Goal: Transaction & Acquisition: Obtain resource

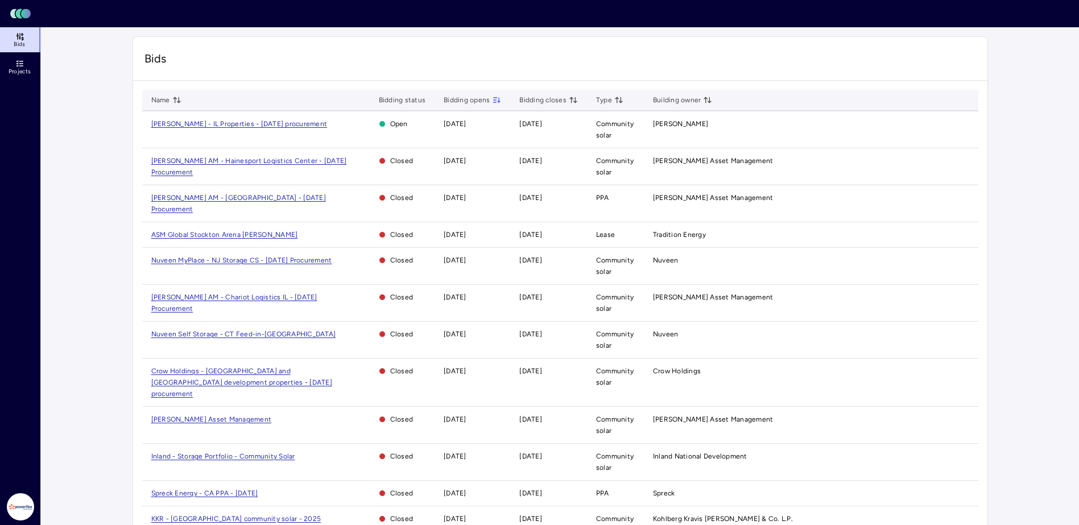
click at [274, 122] on span "[PERSON_NAME] - IL Properties - [DATE] procurement" at bounding box center [239, 124] width 176 height 8
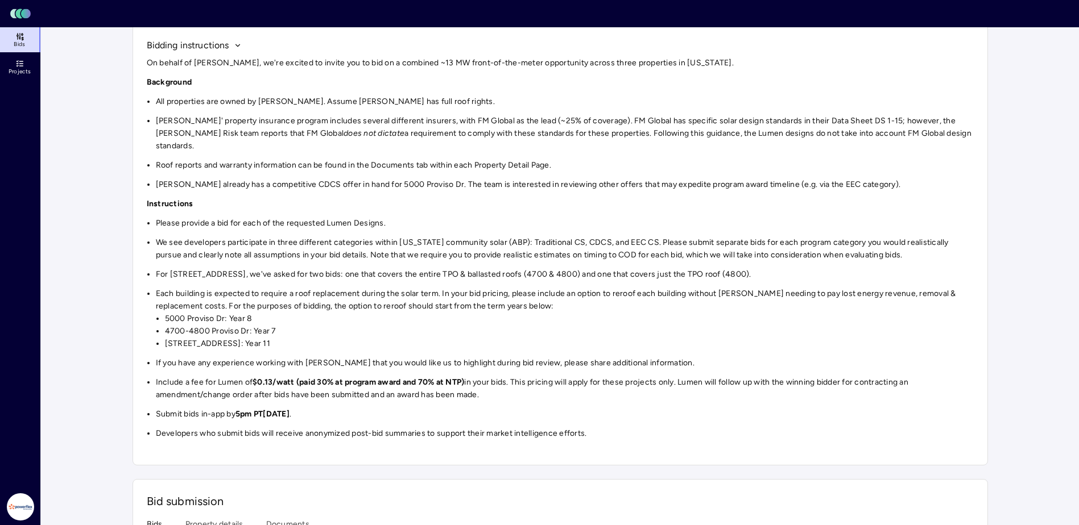
scroll to position [114, 0]
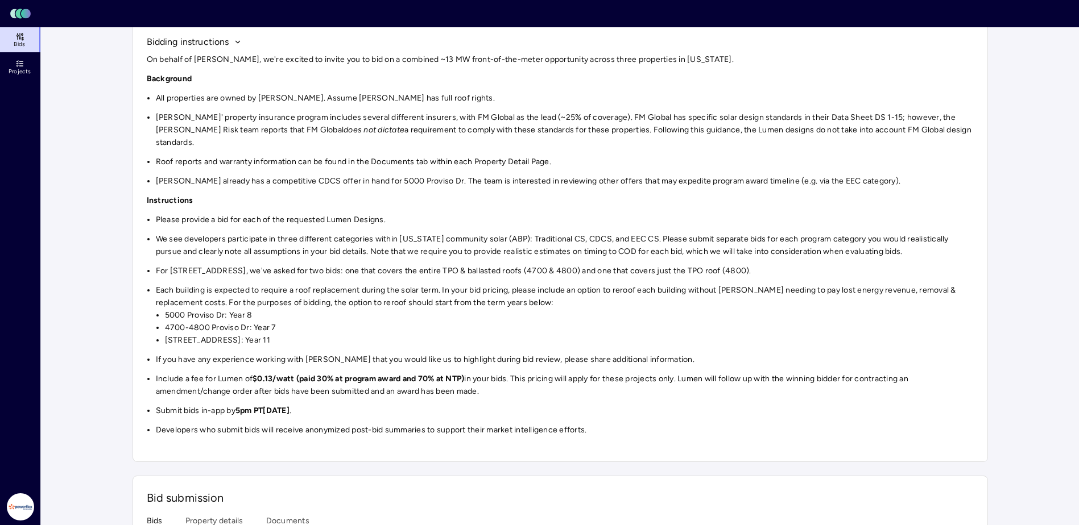
click at [231, 265] on li "For [STREET_ADDRESS], we've asked for two bids: one that covers the entire TPO …" at bounding box center [565, 271] width 818 height 13
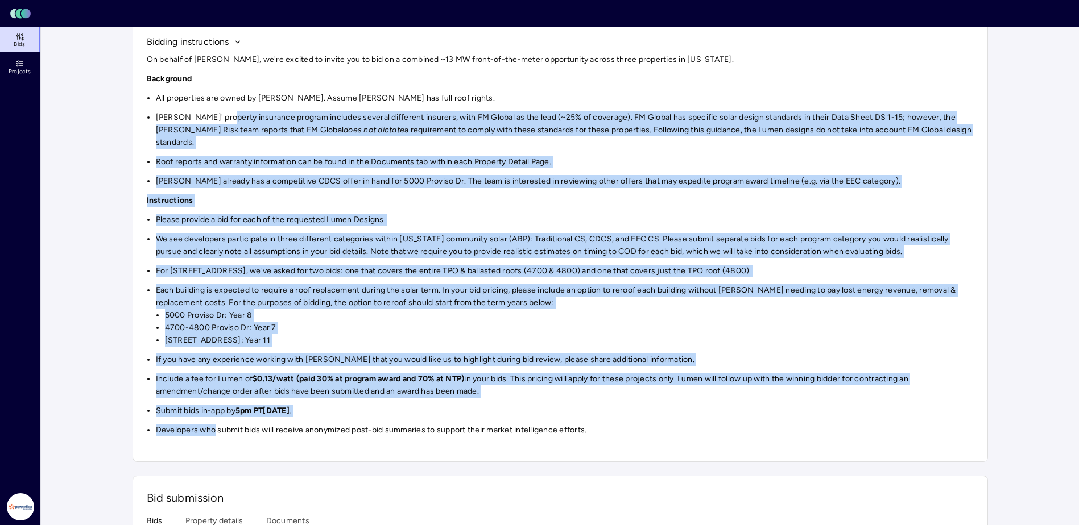
drag, startPoint x: 220, startPoint y: 119, endPoint x: 213, endPoint y: 417, distance: 298.0
click at [213, 417] on div "On behalf of [PERSON_NAME], we're excited to invite you to bid on a combined ~1…" at bounding box center [560, 244] width 827 height 383
click at [215, 424] on li "Developers who submit bids will receive anonymized post-bid summaries to suppor…" at bounding box center [565, 430] width 818 height 13
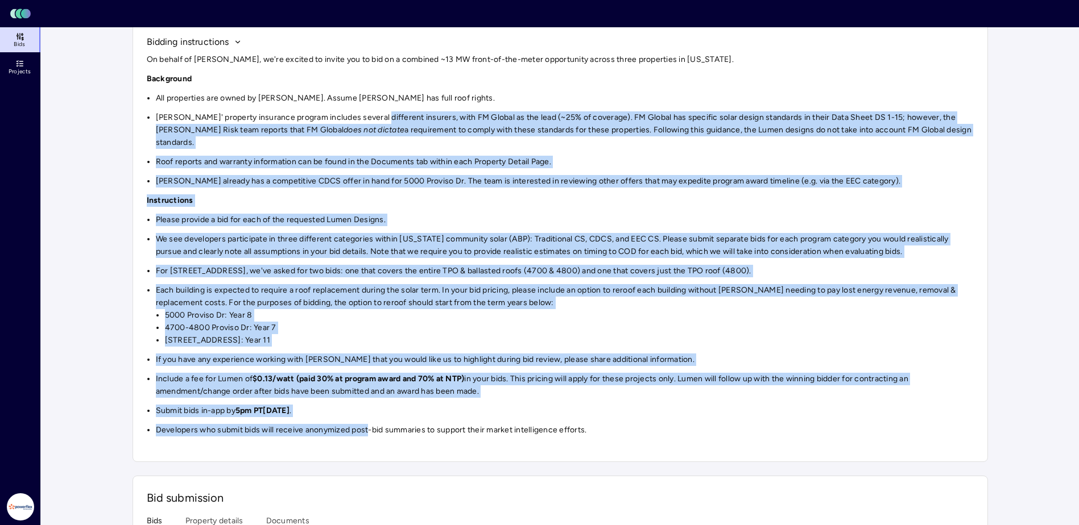
drag, startPoint x: 368, startPoint y: 417, endPoint x: 375, endPoint y: 119, distance: 297.5
click at [375, 119] on div "On behalf of [PERSON_NAME], we're excited to invite you to bid on a combined ~1…" at bounding box center [560, 244] width 827 height 383
drag, startPoint x: 375, startPoint y: 119, endPoint x: 350, endPoint y: 126, distance: 26.5
click at [350, 126] on li "[PERSON_NAME]' property insurance program includes several different insurers, …" at bounding box center [565, 130] width 818 height 38
drag, startPoint x: 344, startPoint y: 118, endPoint x: 343, endPoint y: 418, distance: 300.2
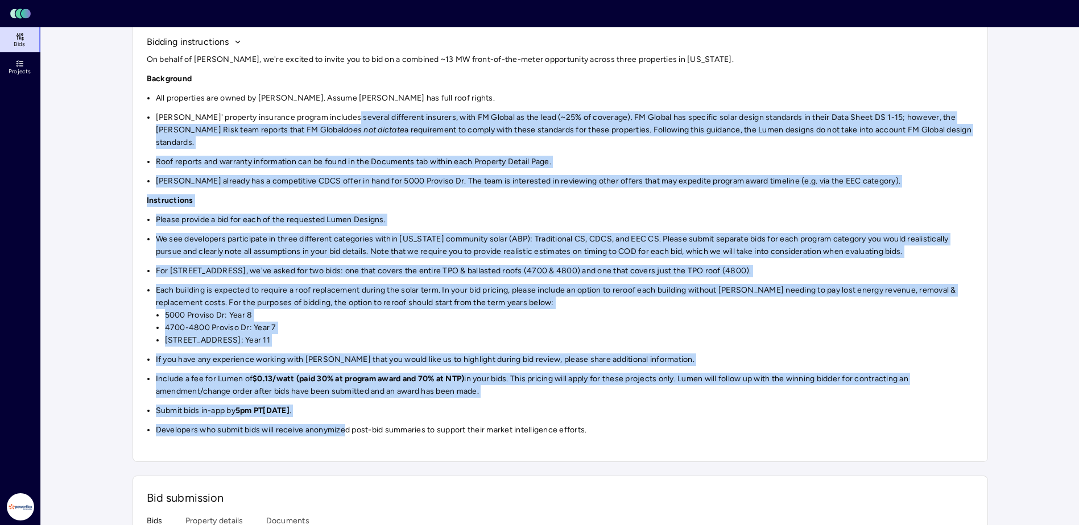
click at [343, 418] on div "On behalf of [PERSON_NAME], we're excited to invite you to bid on a combined ~1…" at bounding box center [560, 244] width 827 height 383
click at [326, 196] on div "On behalf of [PERSON_NAME], we're excited to invite you to bid on a combined ~1…" at bounding box center [560, 244] width 827 height 383
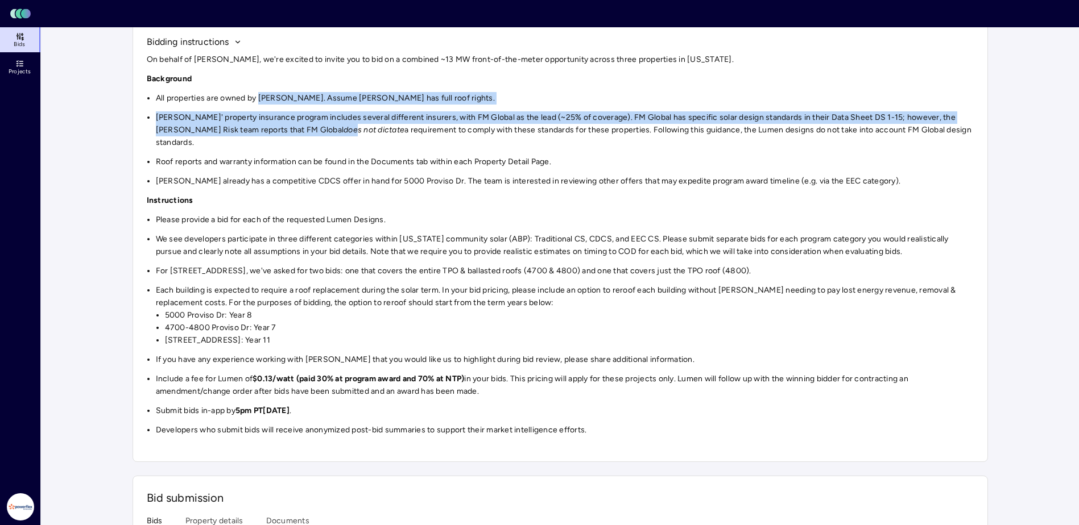
drag, startPoint x: 262, startPoint y: 97, endPoint x: 254, endPoint y: 126, distance: 29.4
click at [254, 126] on div "On behalf of [PERSON_NAME], we're excited to invite you to bid on a combined ~1…" at bounding box center [560, 244] width 827 height 383
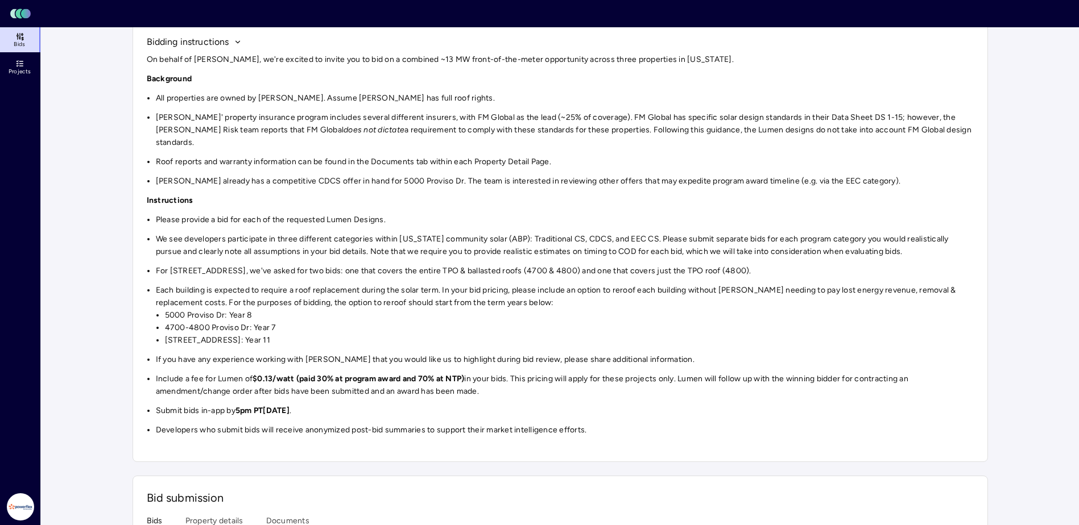
drag, startPoint x: 254, startPoint y: 126, endPoint x: 259, endPoint y: 160, distance: 34.4
click at [259, 160] on div "On behalf of [PERSON_NAME], we're excited to invite you to bid on a combined ~1…" at bounding box center [560, 244] width 827 height 383
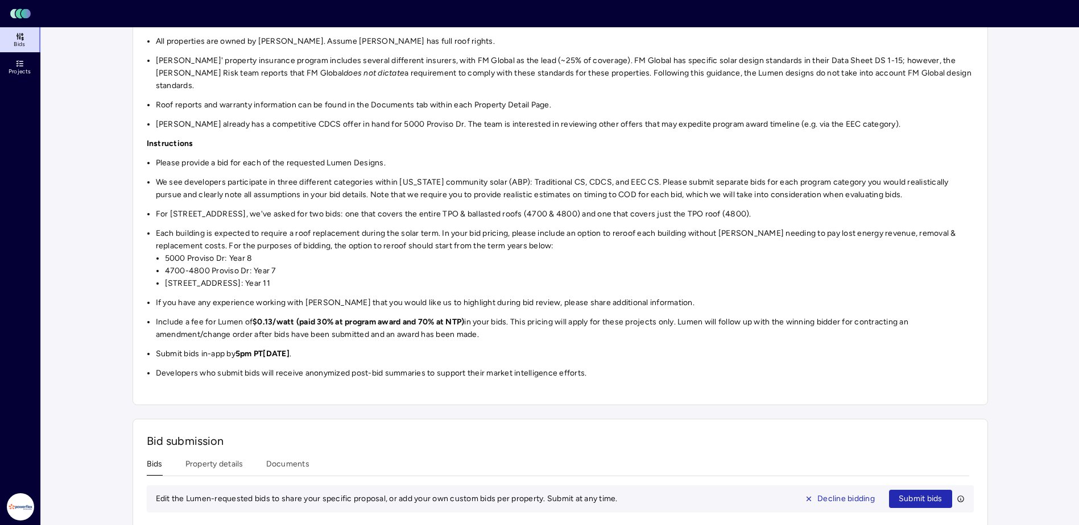
scroll to position [227, 0]
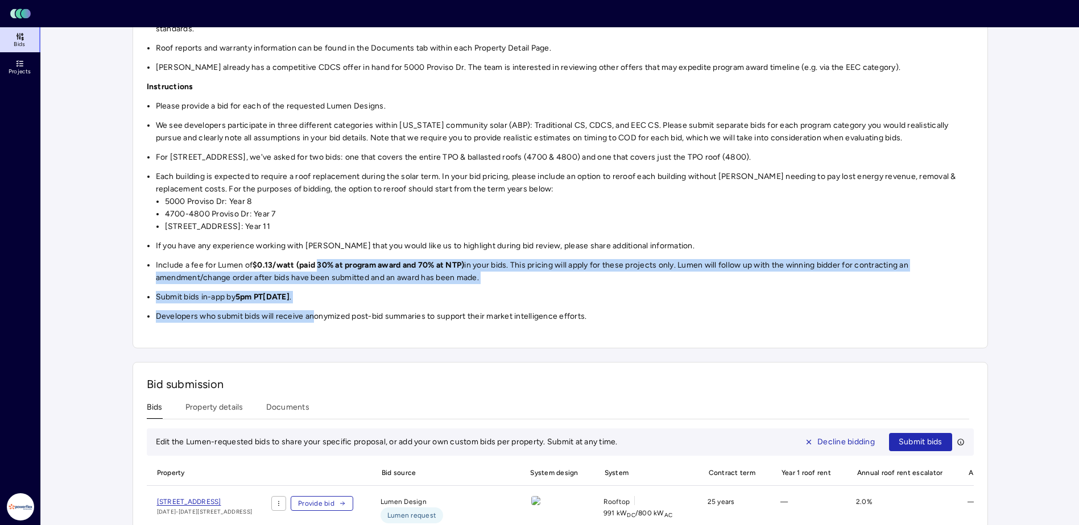
drag, startPoint x: 319, startPoint y: 255, endPoint x: 315, endPoint y: 296, distance: 40.6
click at [315, 296] on div "On behalf of [PERSON_NAME], we're excited to invite you to bid on a combined ~1…" at bounding box center [560, 131] width 827 height 383
drag, startPoint x: 315, startPoint y: 296, endPoint x: 233, endPoint y: 313, distance: 84.3
click at [233, 313] on div "On behalf of [PERSON_NAME], we're excited to invite you to bid on a combined ~1…" at bounding box center [560, 134] width 827 height 399
drag, startPoint x: 241, startPoint y: 246, endPoint x: 588, endPoint y: 300, distance: 351.5
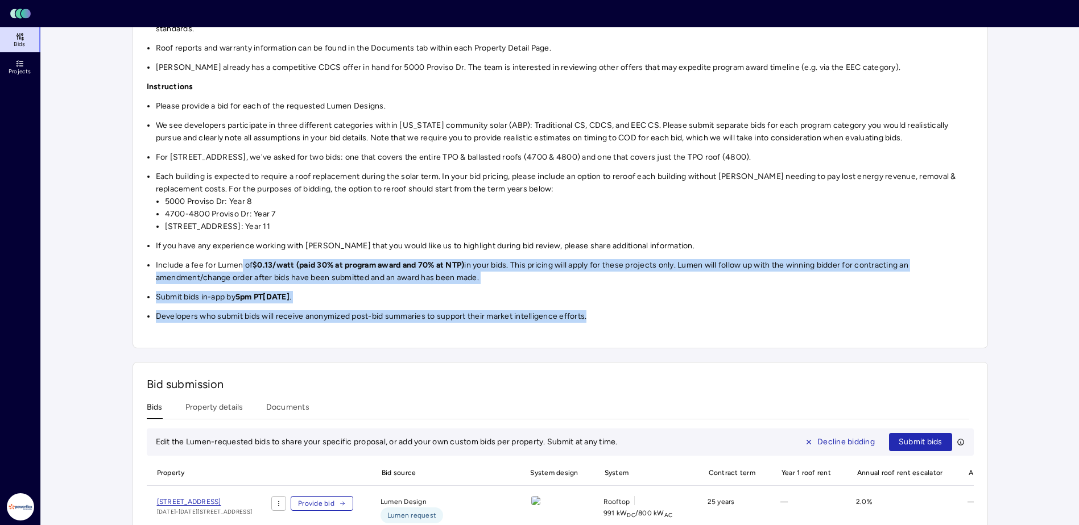
click at [588, 300] on div "On behalf of [PERSON_NAME], we're excited to invite you to bid on a combined ~1…" at bounding box center [560, 131] width 827 height 383
drag, startPoint x: 588, startPoint y: 300, endPoint x: 510, endPoint y: 298, distance: 77.9
click at [510, 310] on li "Developers who submit bids will receive anonymized post-bid summaries to suppor…" at bounding box center [565, 316] width 818 height 13
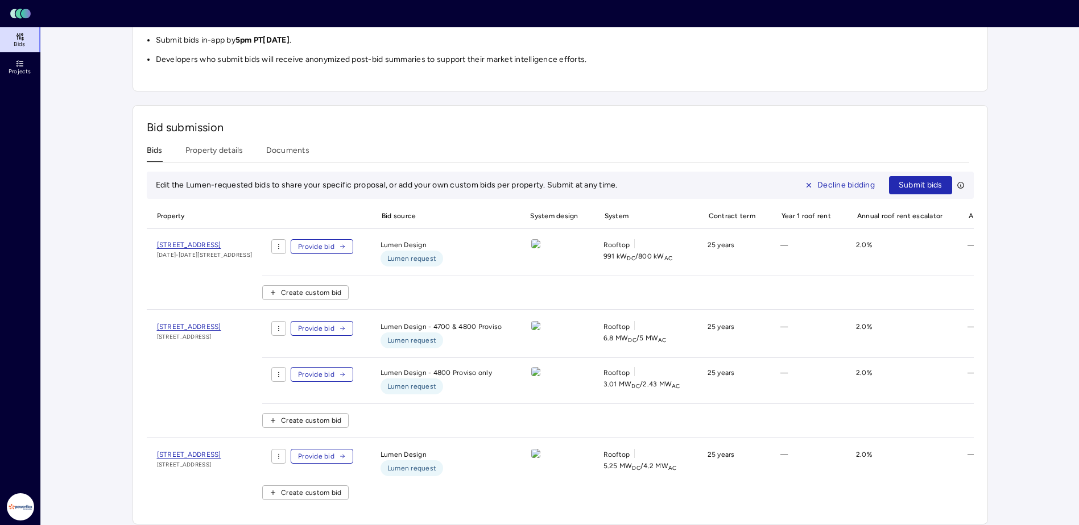
scroll to position [504, 0]
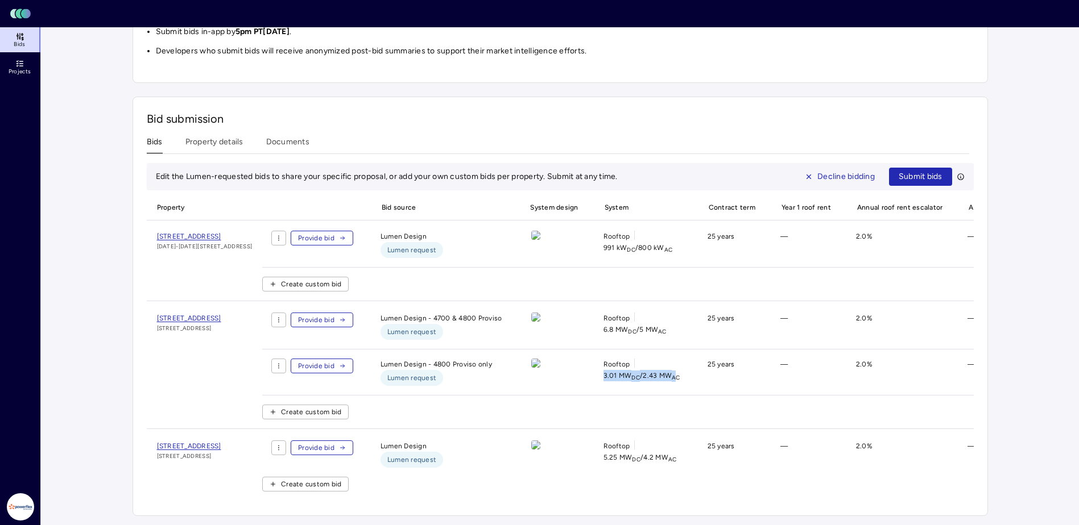
drag, startPoint x: 714, startPoint y: 360, endPoint x: 635, endPoint y: 360, distance: 79.0
click at [635, 360] on div "Rooftop 3.01 MW DC / 2.43 MW AC" at bounding box center [641, 372] width 95 height 27
drag, startPoint x: 635, startPoint y: 360, endPoint x: 697, endPoint y: 360, distance: 62.5
click at [680, 370] on span "3.01 MW DC / 2.43 MW AC" at bounding box center [641, 375] width 77 height 11
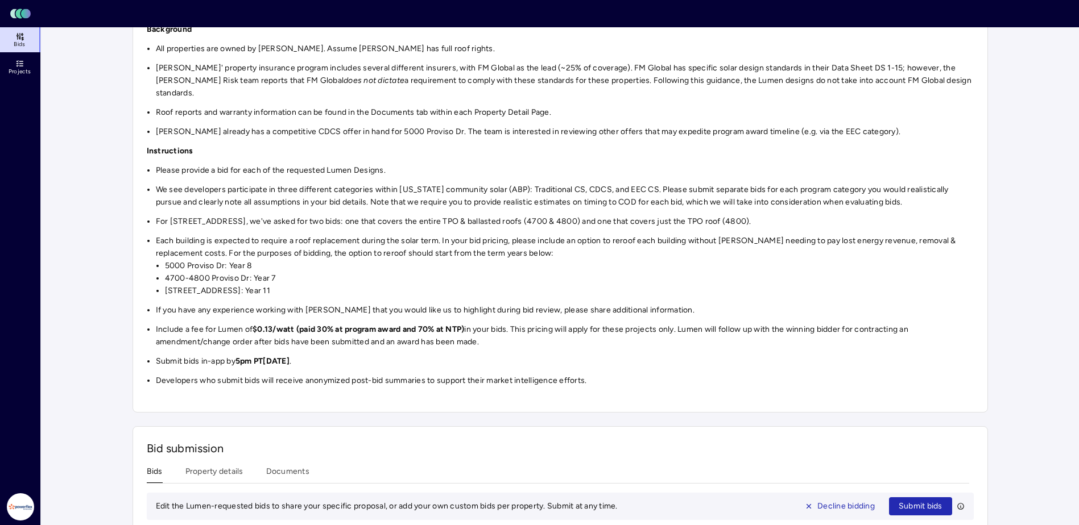
scroll to position [220, 0]
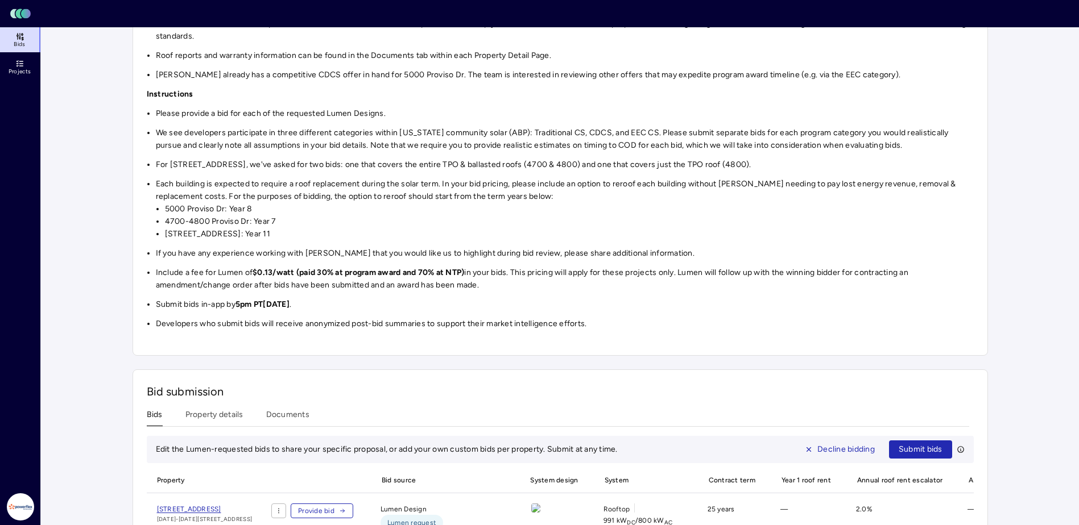
click at [243, 409] on div "Bids Property details Documents" at bounding box center [558, 418] width 822 height 18
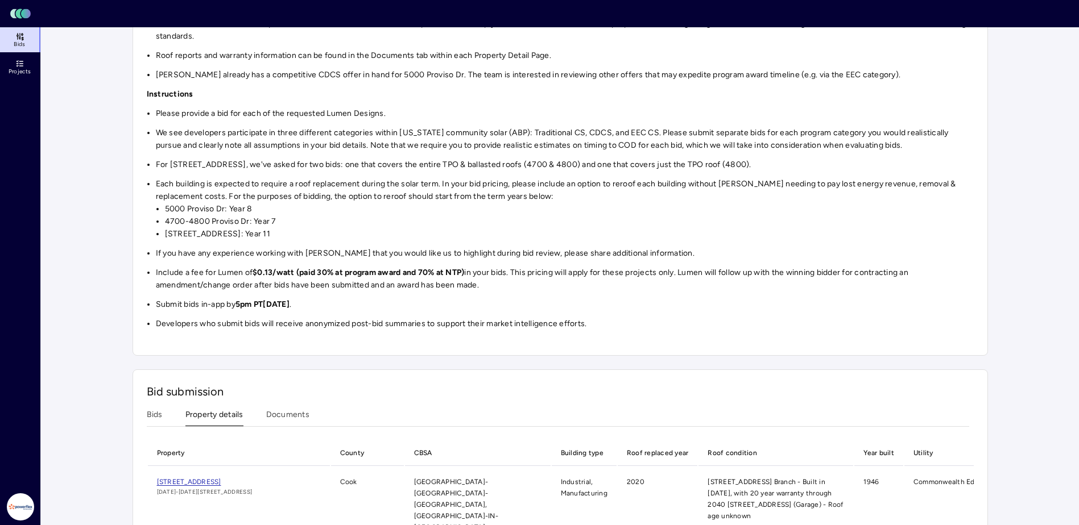
click at [225, 409] on button "Property details" at bounding box center [214, 418] width 58 height 18
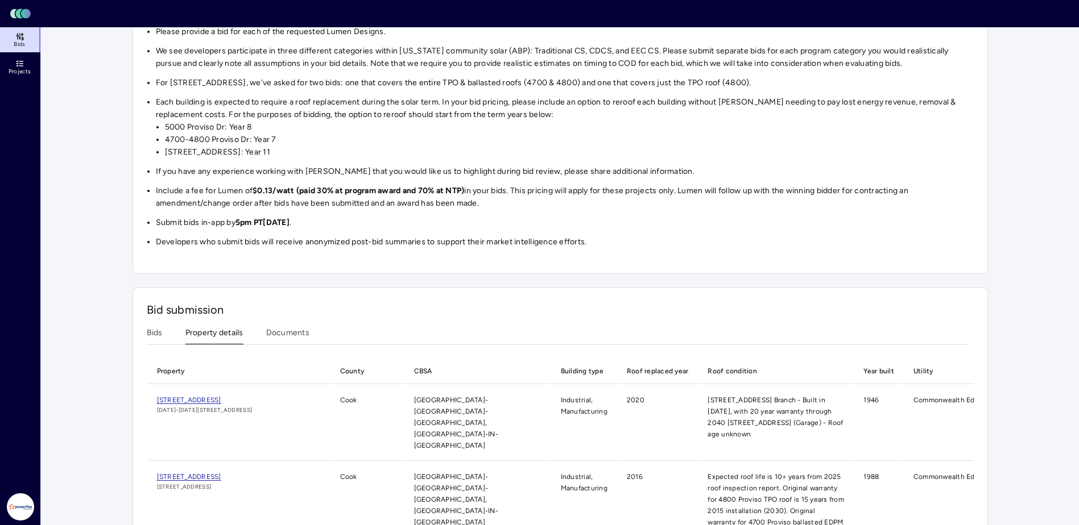
scroll to position [400, 0]
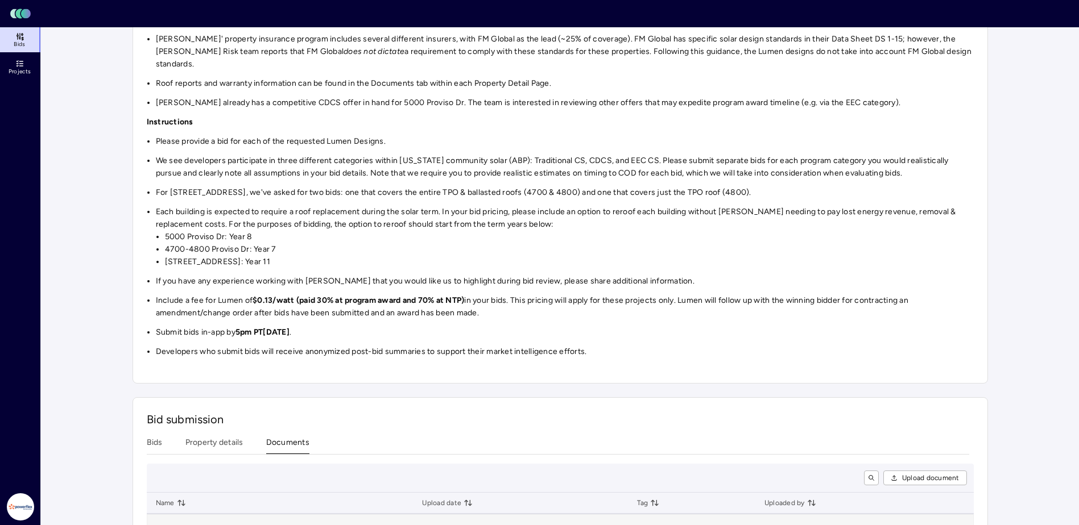
click at [288, 223] on div "Investments [PERSON_NAME] - IL Properties - [DATE] procurement [PERSON_NAME] - …" at bounding box center [559, 226] width 855 height 764
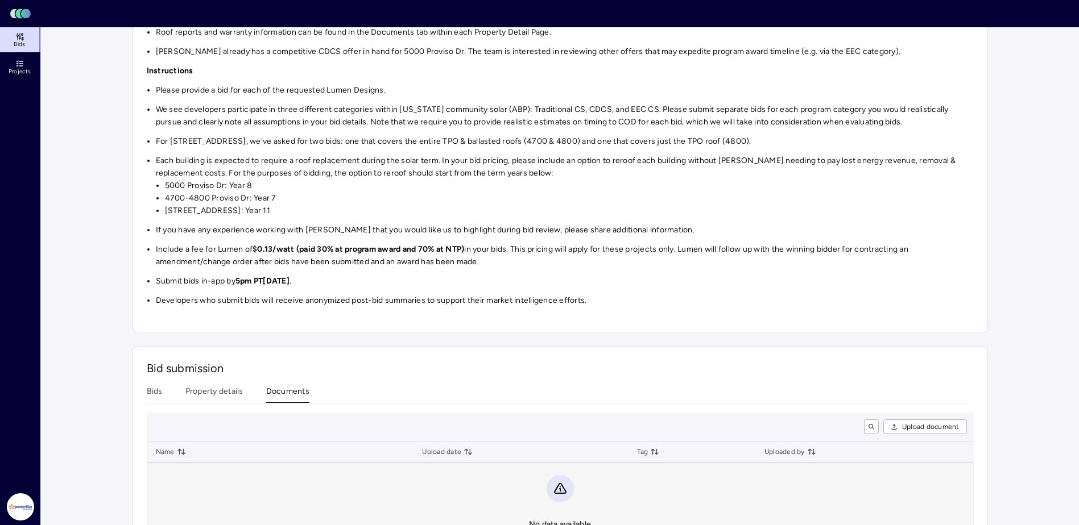
scroll to position [215, 0]
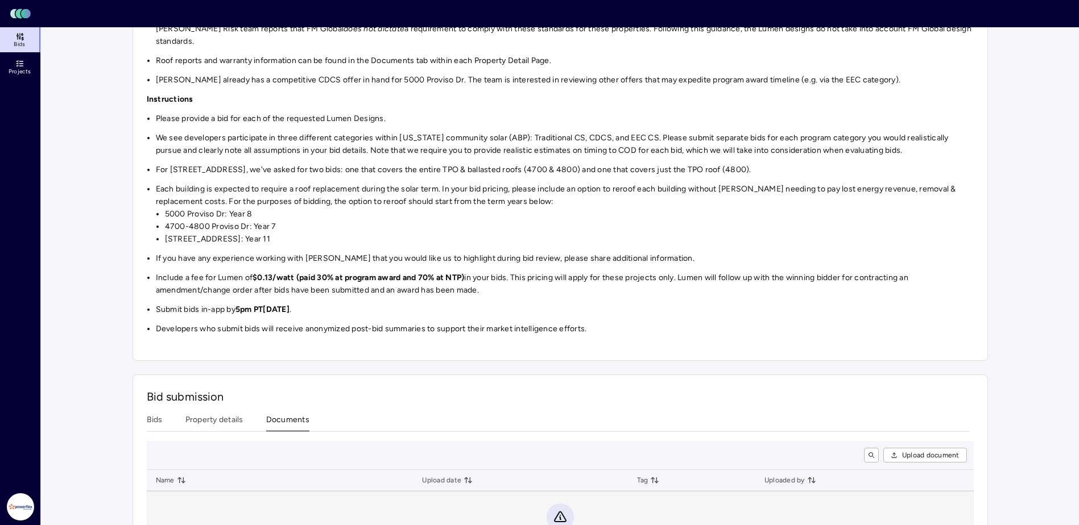
click at [155, 414] on button "Bids" at bounding box center [155, 423] width 16 height 18
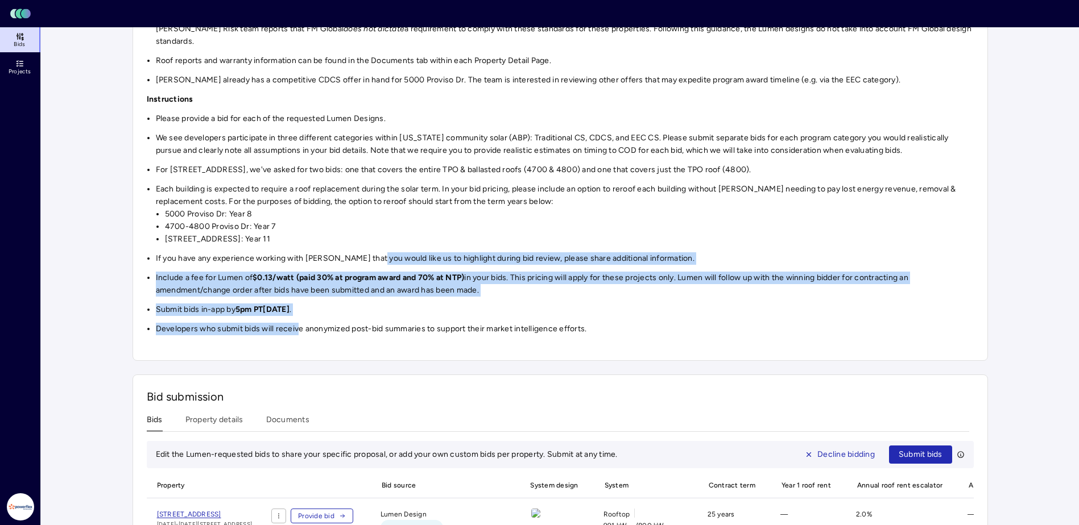
drag, startPoint x: 376, startPoint y: 251, endPoint x: 297, endPoint y: 312, distance: 99.7
click at [297, 312] on div "On behalf of [PERSON_NAME], we're excited to invite you to bid on a combined ~1…" at bounding box center [560, 143] width 827 height 383
drag, startPoint x: 297, startPoint y: 312, endPoint x: 259, endPoint y: 310, distance: 37.5
click at [259, 323] on li "Developers who submit bids will receive anonymized post-bid summaries to suppor…" at bounding box center [565, 329] width 818 height 13
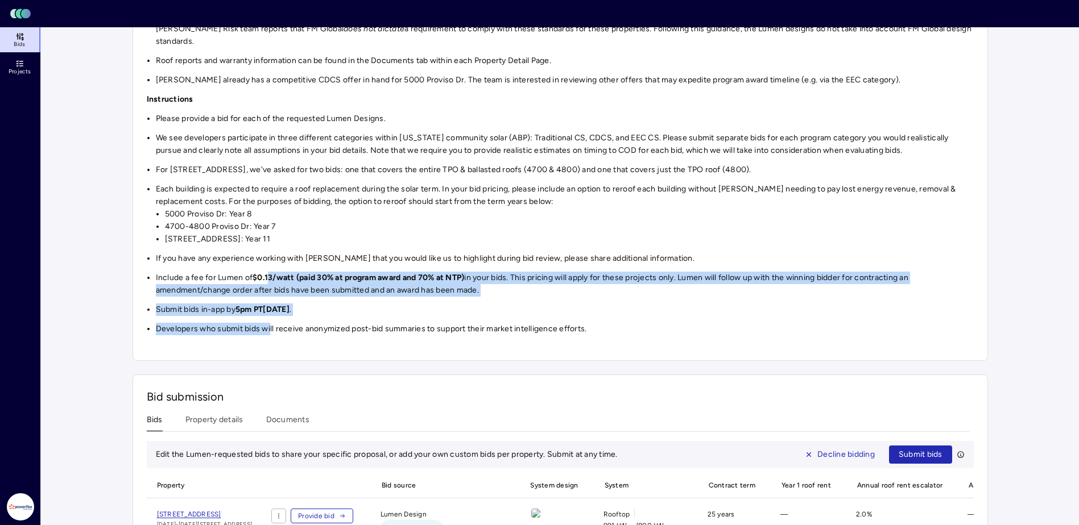
drag, startPoint x: 270, startPoint y: 314, endPoint x: 272, endPoint y: 264, distance: 49.5
click at [272, 264] on div "On behalf of [PERSON_NAME], we're excited to invite you to bid on a combined ~1…" at bounding box center [560, 143] width 827 height 383
drag, startPoint x: 272, startPoint y: 264, endPoint x: 260, endPoint y: 291, distance: 28.5
click at [260, 291] on div "On behalf of [PERSON_NAME], we're excited to invite you to bid on a combined ~1…" at bounding box center [560, 143] width 827 height 383
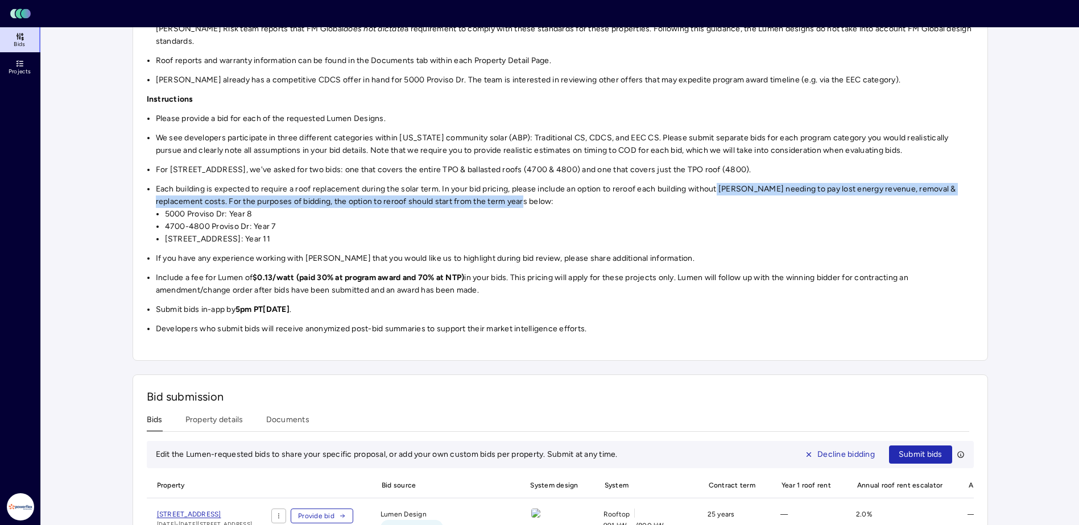
drag, startPoint x: 577, startPoint y: 187, endPoint x: 720, endPoint y: 181, distance: 143.4
click at [720, 183] on li "Each building is expected to require a roof replacement during the solar term. …" at bounding box center [565, 214] width 818 height 63
click at [562, 194] on li "Each building is expected to require a roof replacement during the solar term. …" at bounding box center [565, 214] width 818 height 63
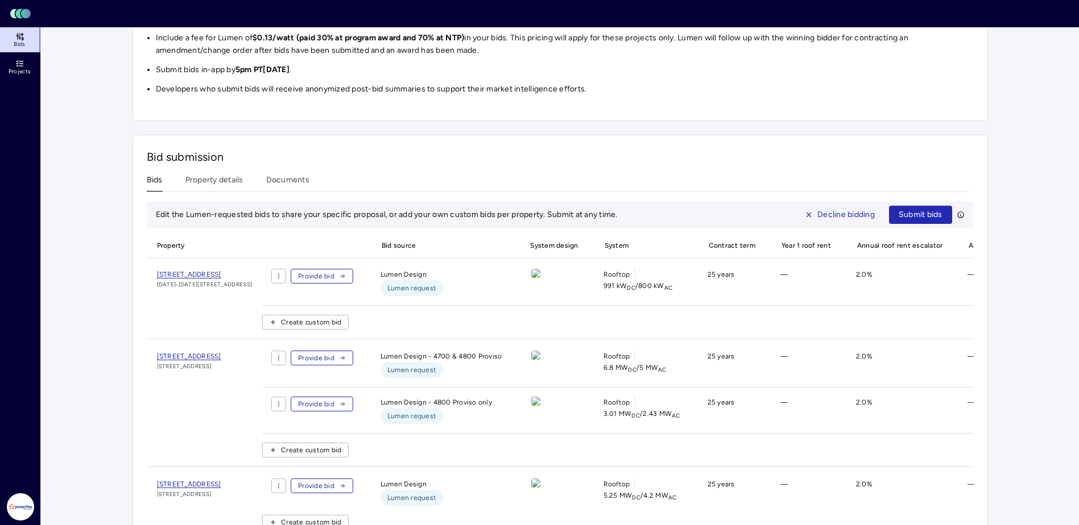
scroll to position [504, 0]
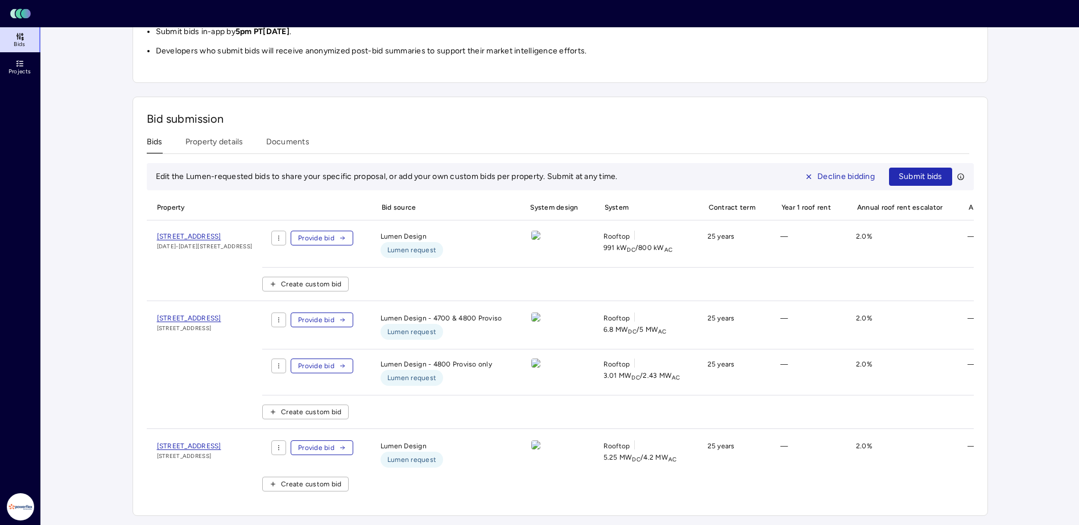
click at [221, 233] on span "[STREET_ADDRESS]" at bounding box center [189, 237] width 64 height 8
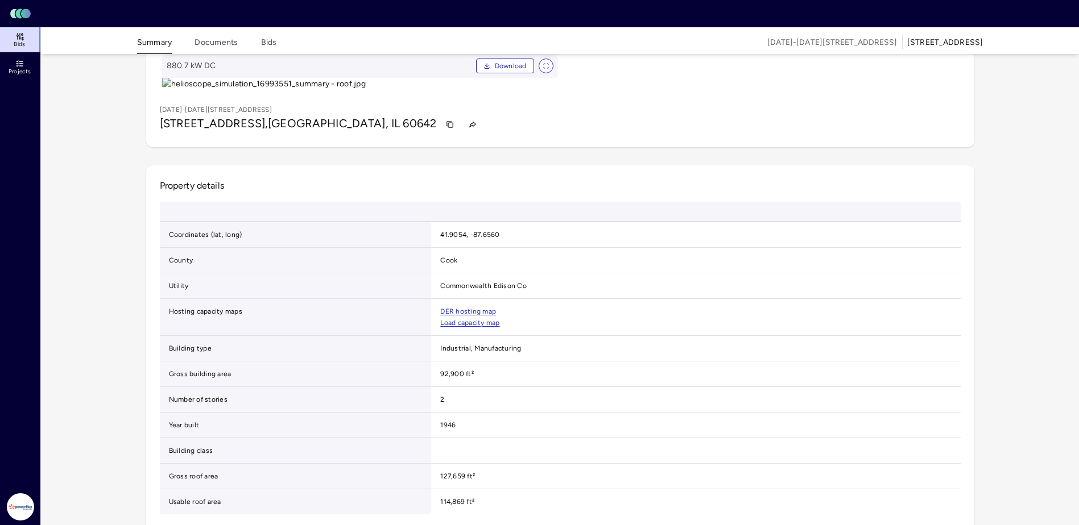
scroll to position [57, 0]
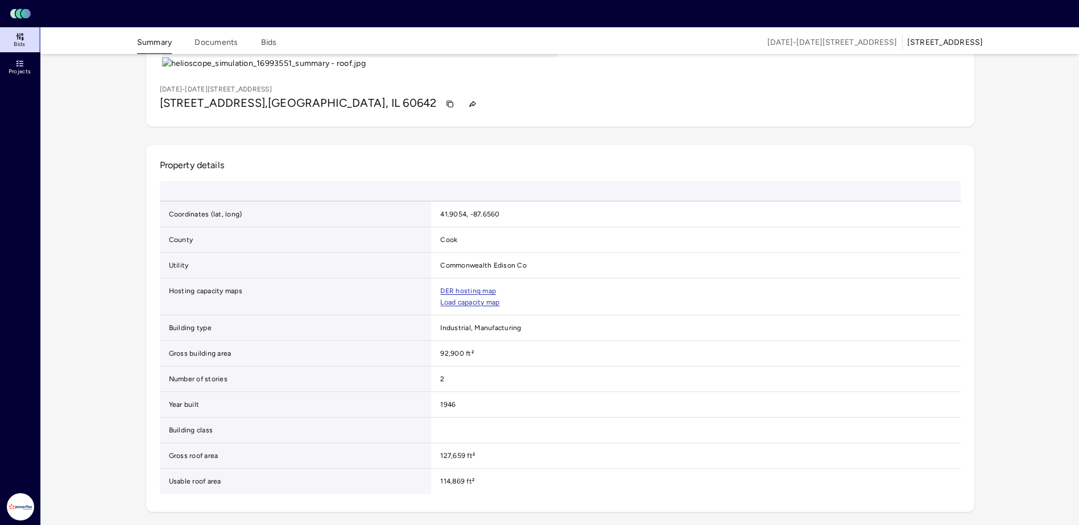
click at [346, 70] on img at bounding box center [360, 63] width 396 height 13
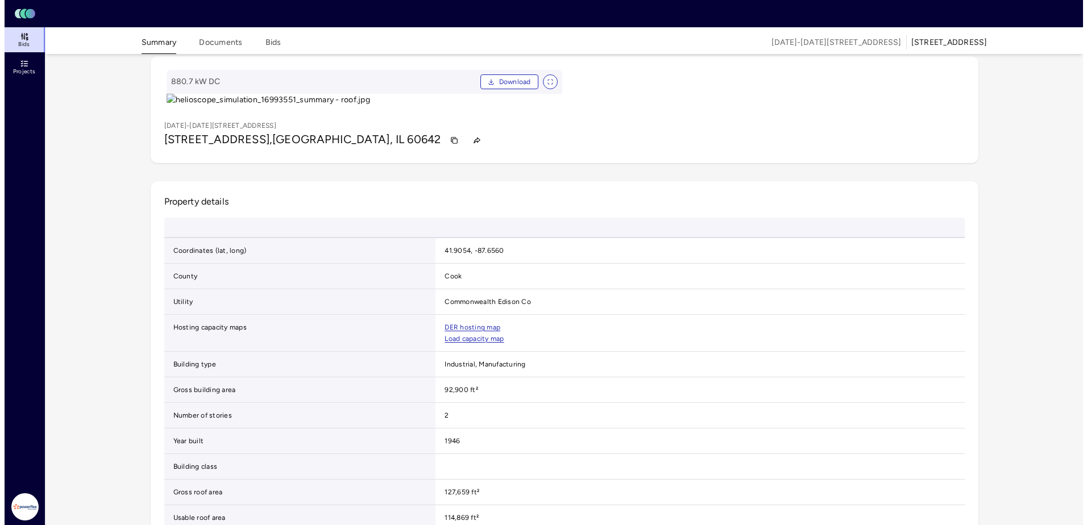
scroll to position [0, 0]
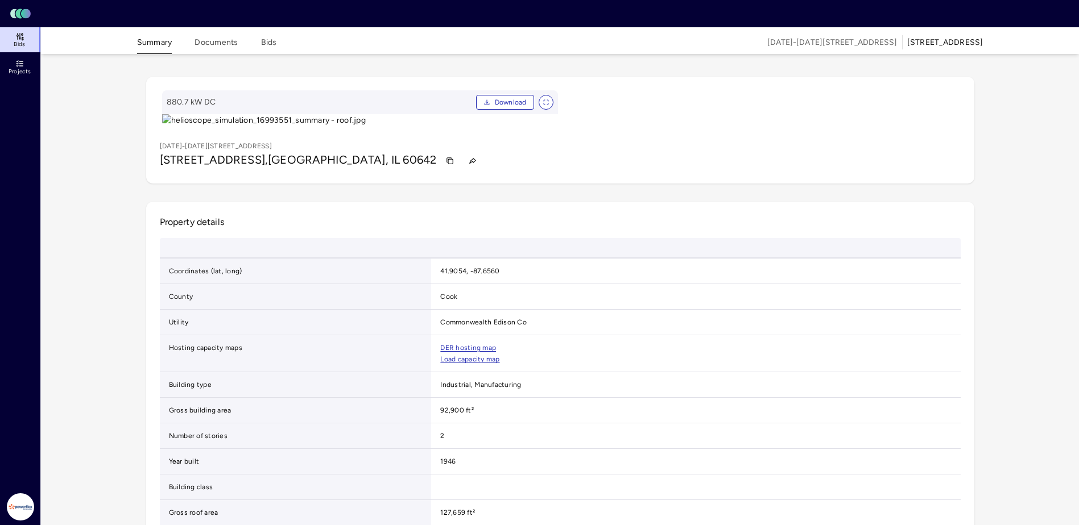
click at [370, 127] on img at bounding box center [360, 120] width 396 height 13
click at [548, 101] on icon "View full size image" at bounding box center [547, 100] width 1 height 1
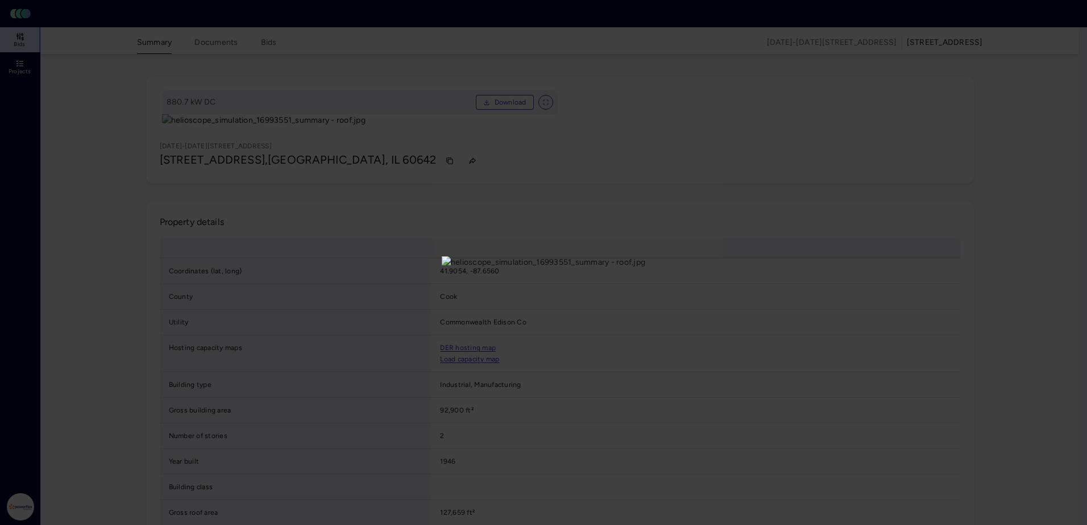
click at [645, 256] on img at bounding box center [544, 262] width 204 height 13
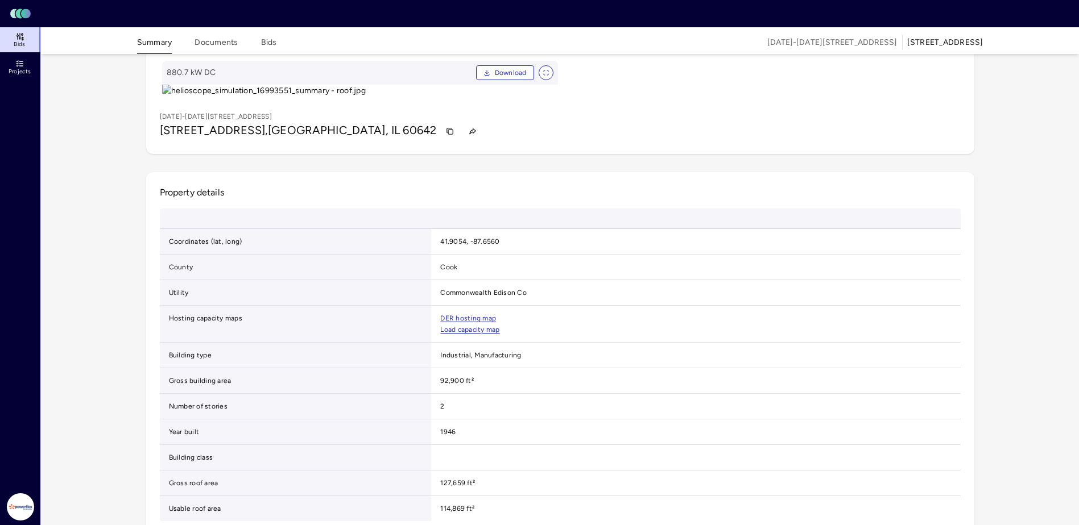
scroll to position [57, 0]
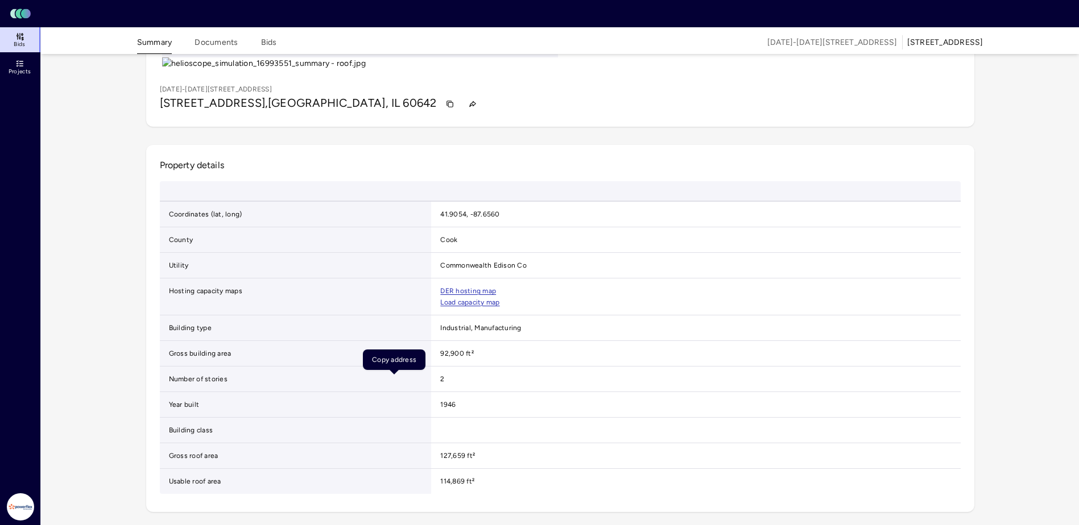
click at [448, 107] on icon "button" at bounding box center [450, 104] width 5 height 5
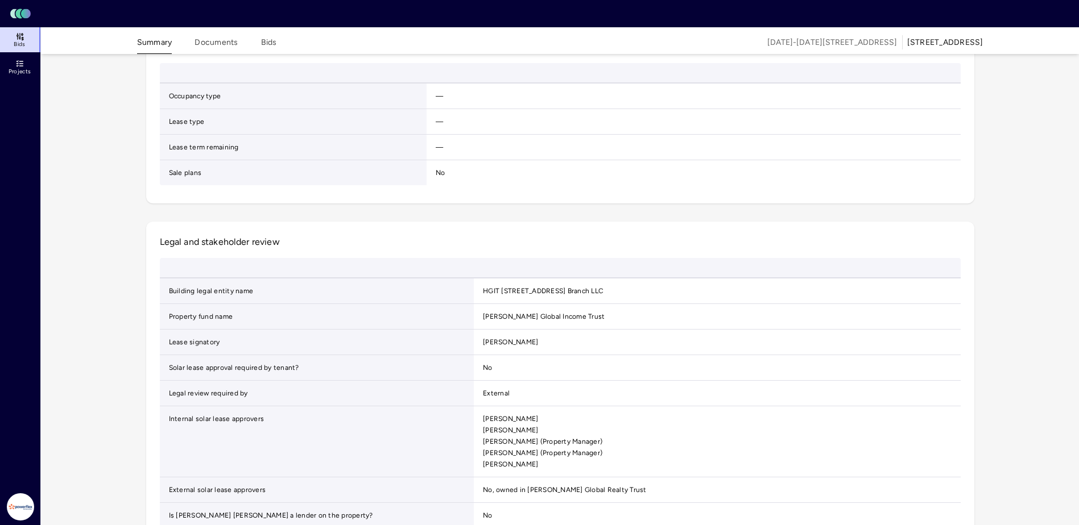
scroll to position [853, 0]
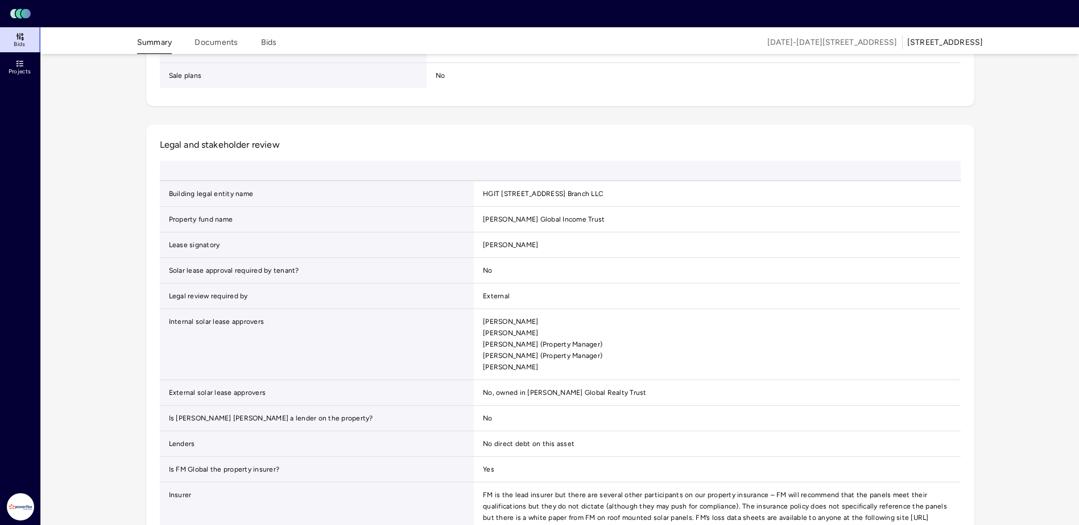
click at [130, 215] on div "880.7 kW DC Download [DATE][STREET_ADDRESS][DATE][GEOGRAPHIC_DATA] [STREET_ADDR…" at bounding box center [559, 2] width 873 height 1602
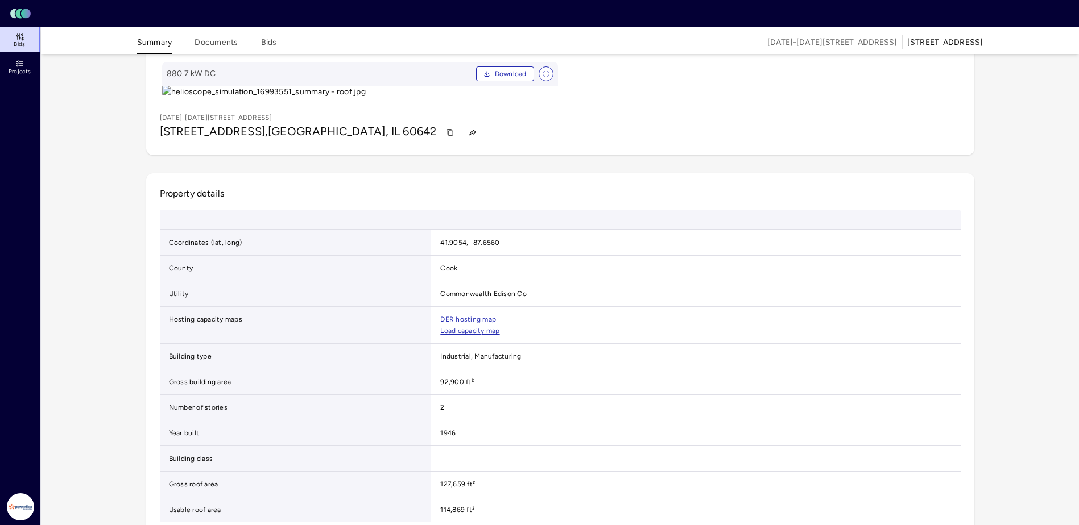
scroll to position [0, 0]
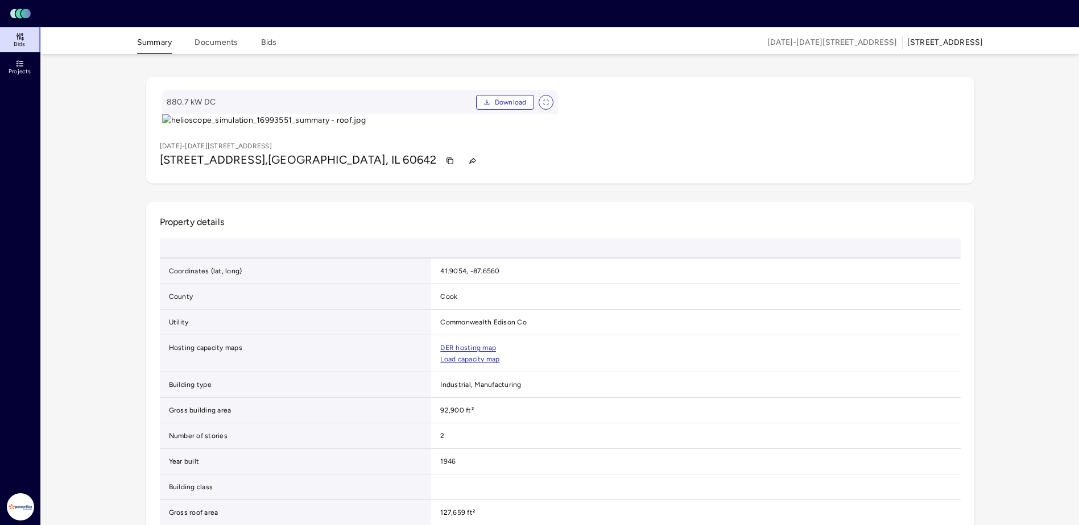
click at [459, 127] on img at bounding box center [360, 120] width 396 height 13
click at [215, 40] on button "Documents" at bounding box center [215, 45] width 43 height 18
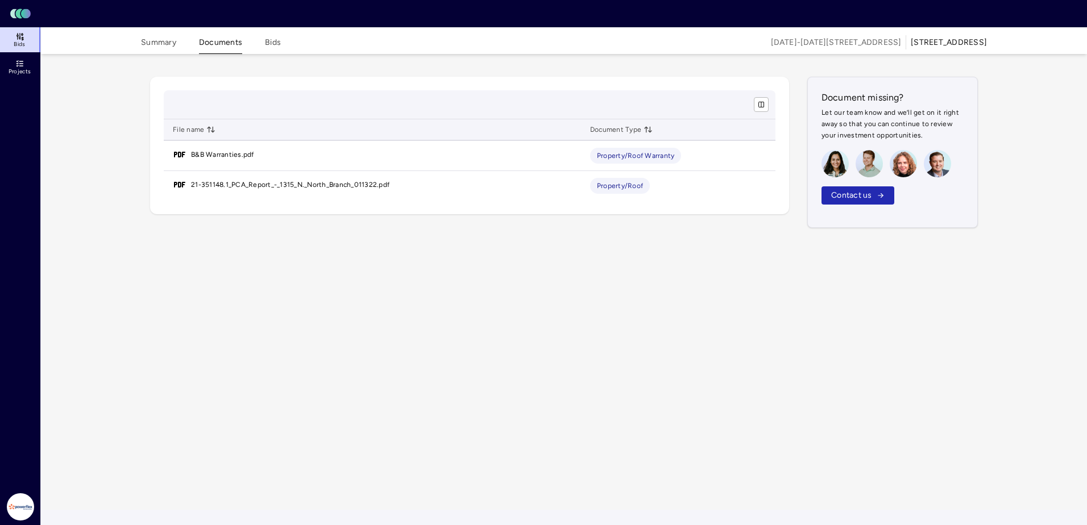
click at [161, 42] on button "Summary" at bounding box center [158, 45] width 35 height 18
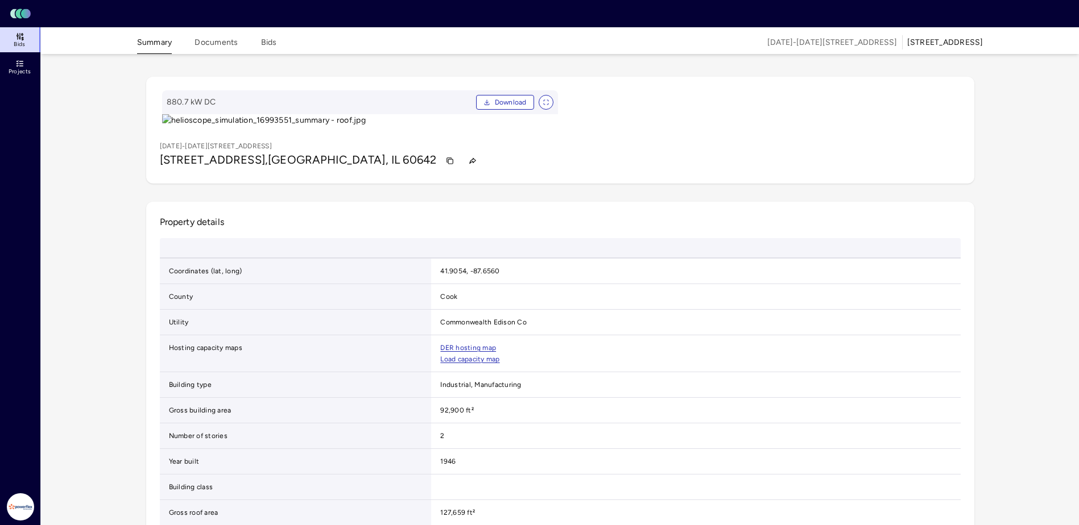
click at [16, 69] on span "Projects" at bounding box center [20, 71] width 22 height 7
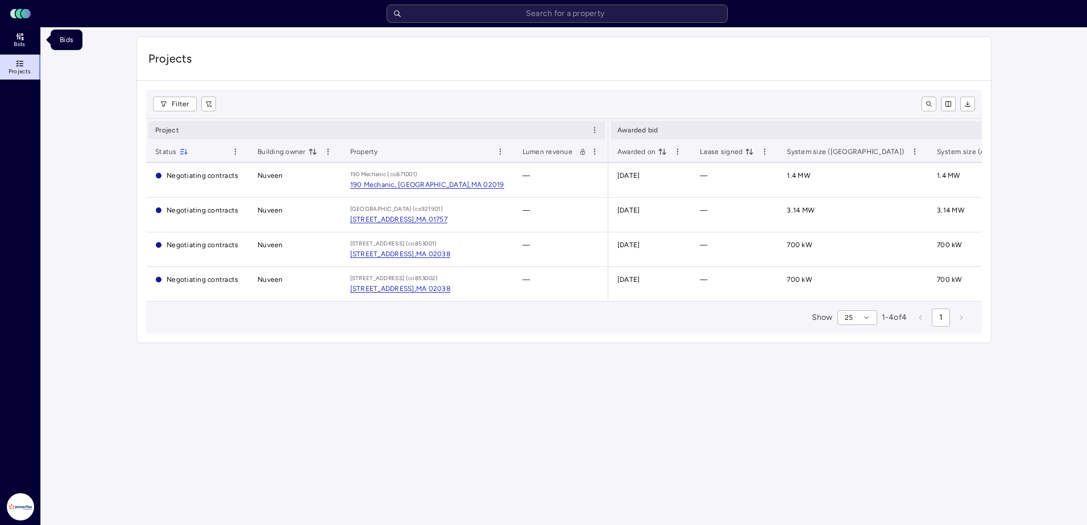
click at [0, 40] on link "Bids" at bounding box center [21, 39] width 42 height 25
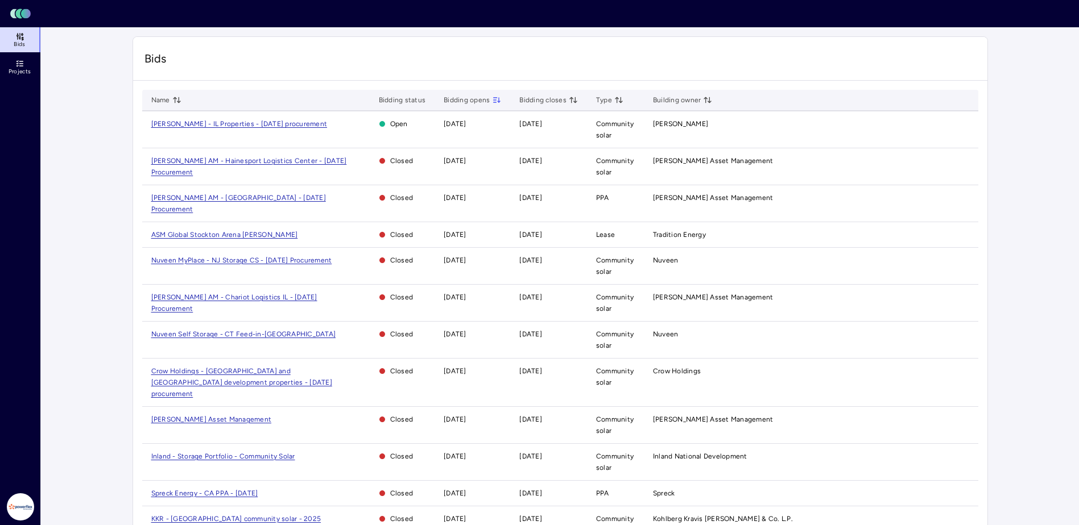
click at [258, 121] on span "[PERSON_NAME] - IL Properties - [DATE] procurement" at bounding box center [239, 124] width 176 height 8
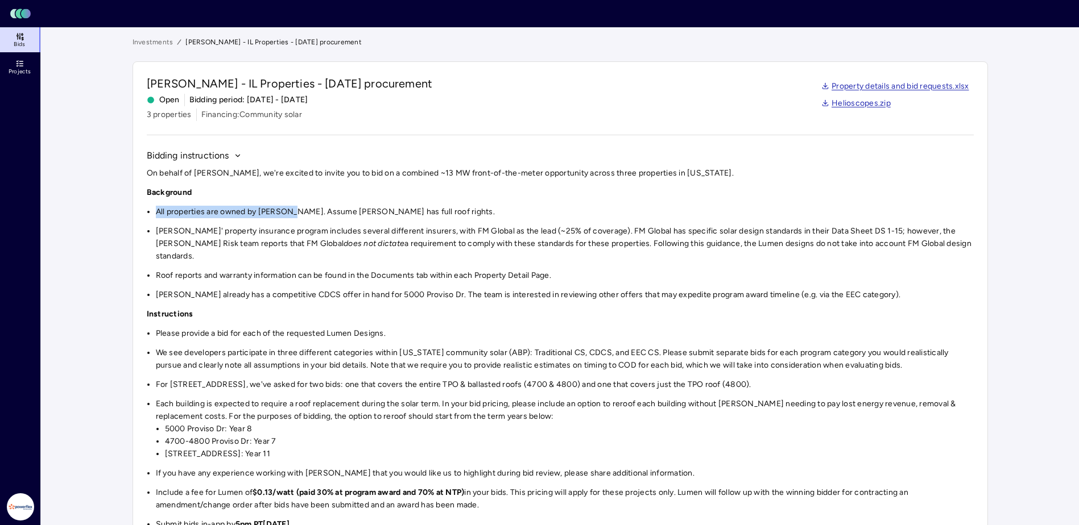
drag, startPoint x: 291, startPoint y: 213, endPoint x: 94, endPoint y: 209, distance: 196.8
click at [94, 209] on main "Investments [PERSON_NAME] - IL Properties - [DATE] procurement [PERSON_NAME] - …" at bounding box center [560, 522] width 1038 height 991
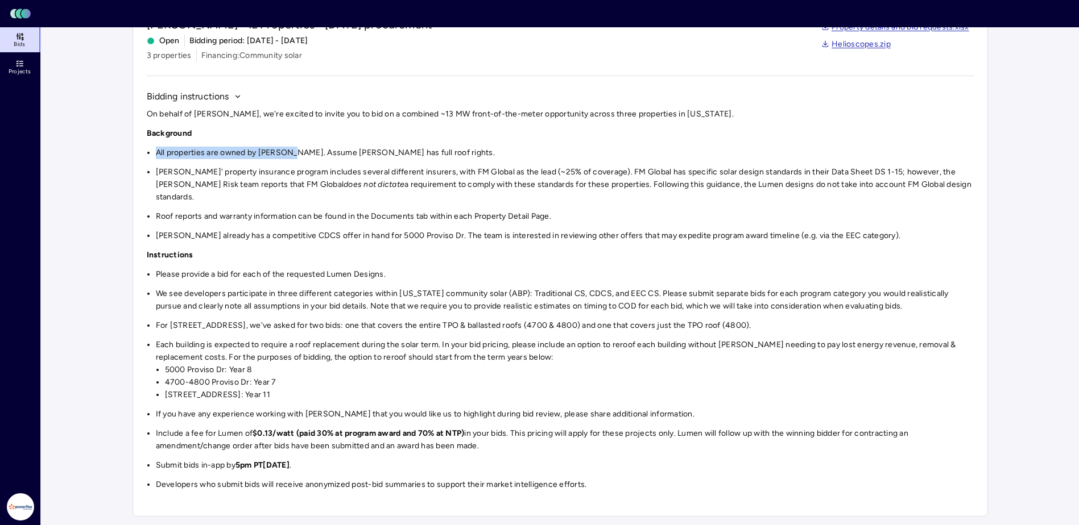
scroll to position [284, 0]
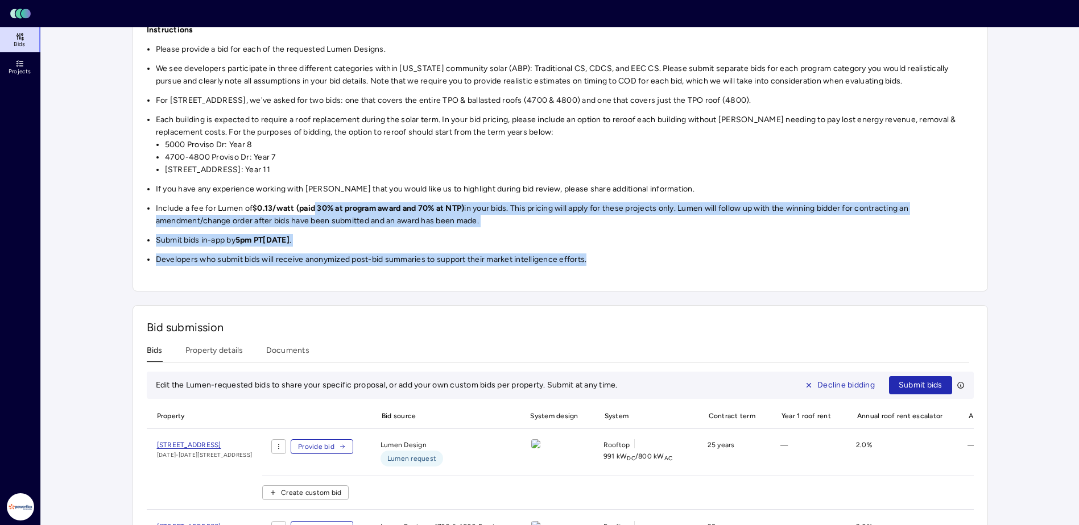
drag, startPoint x: 318, startPoint y: 194, endPoint x: 598, endPoint y: 248, distance: 284.9
click at [598, 248] on div "On behalf of [PERSON_NAME], we're excited to invite you to bid on a combined ~1…" at bounding box center [560, 74] width 827 height 383
drag, startPoint x: 598, startPoint y: 248, endPoint x: 486, endPoint y: 256, distance: 112.3
click at [486, 256] on div "On behalf of [PERSON_NAME], we're excited to invite you to bid on a combined ~1…" at bounding box center [560, 77] width 827 height 399
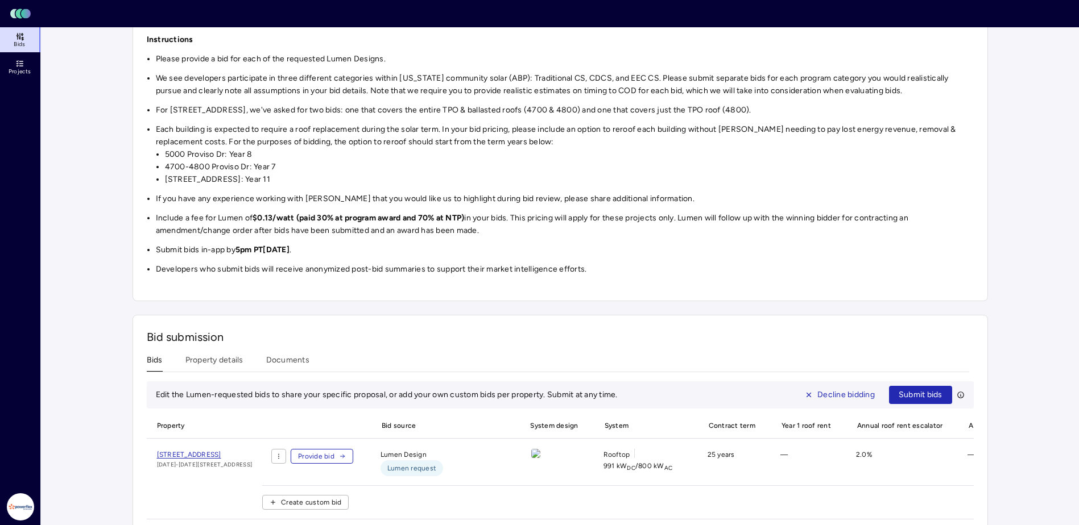
scroll to position [0, 0]
